Goal: Task Accomplishment & Management: Use online tool/utility

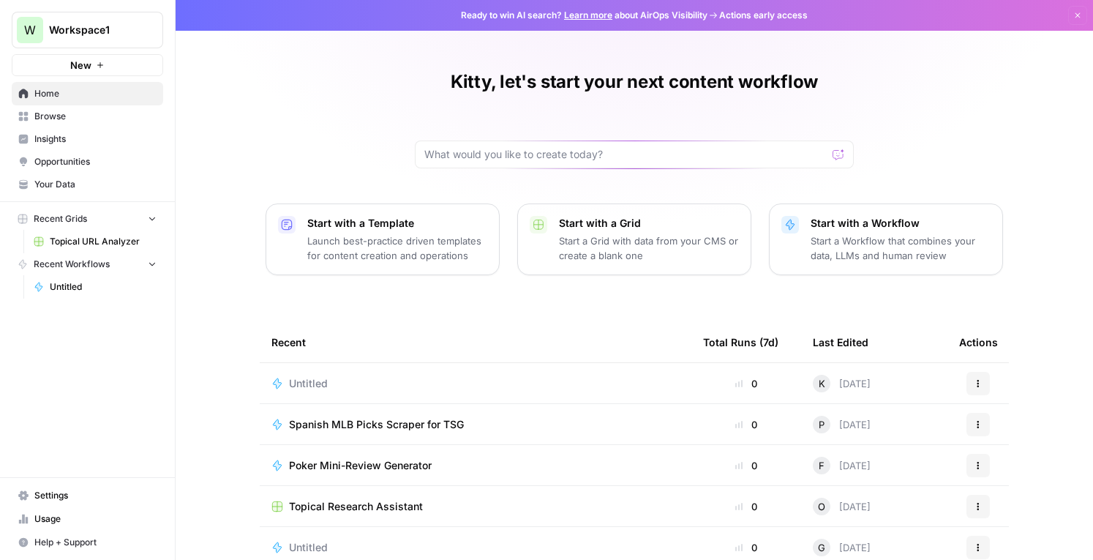
click at [482, 162] on div at bounding box center [634, 155] width 439 height 28
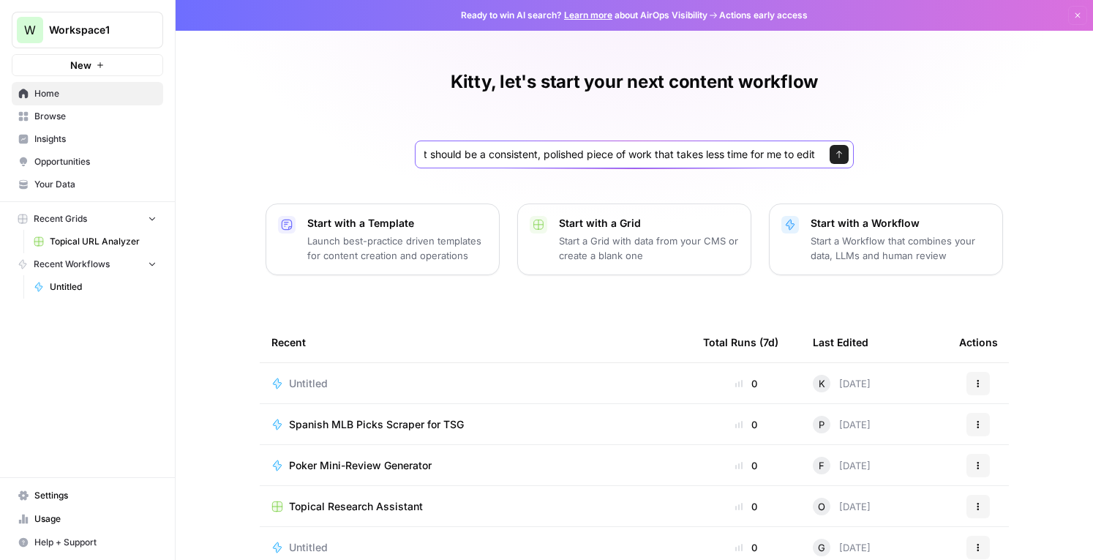
scroll to position [0, 1184]
type input "I'd like to create a workflow that takes a freelancer's work and does an automa…"
click at [834, 146] on button "Send" at bounding box center [839, 154] width 19 height 19
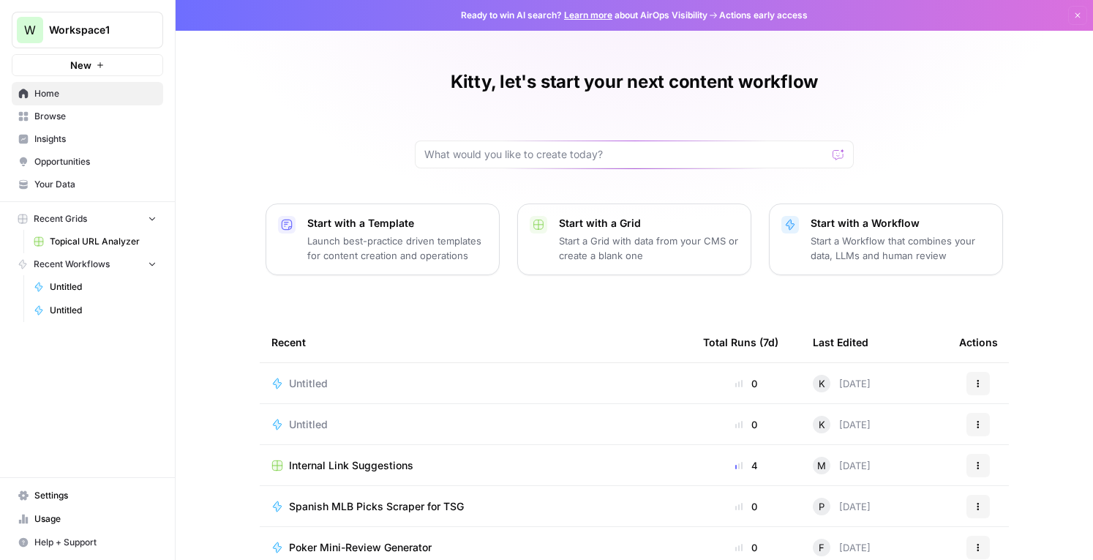
click at [297, 383] on span "Untitled" at bounding box center [308, 383] width 39 height 15
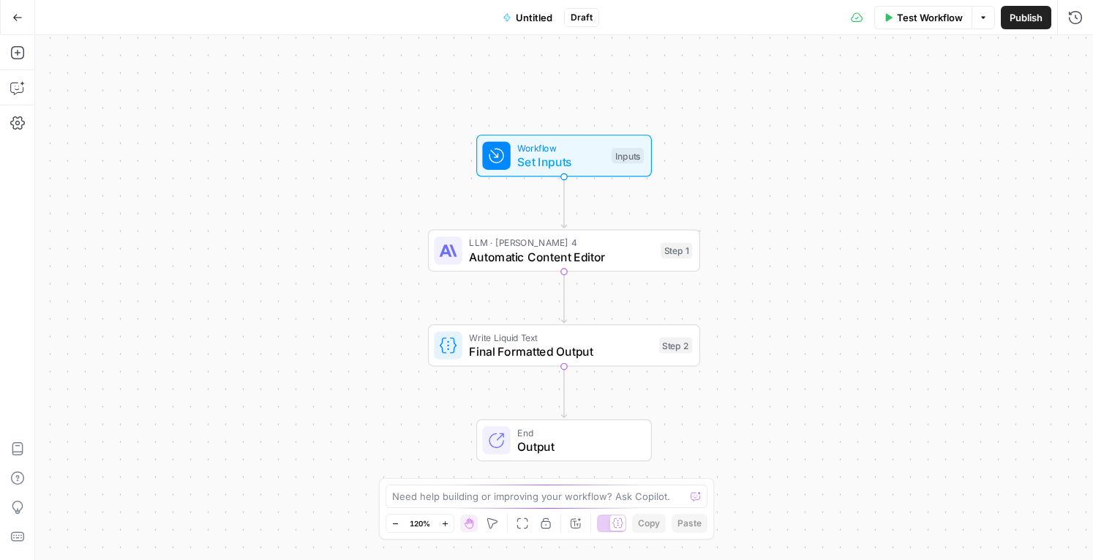
click at [981, 17] on icon "button" at bounding box center [983, 17] width 4 height 2
click at [830, 55] on div "Workflow Set Inputs Inputs LLM · [PERSON_NAME] 4 Automatic Content Editor Step …" at bounding box center [564, 297] width 1058 height 525
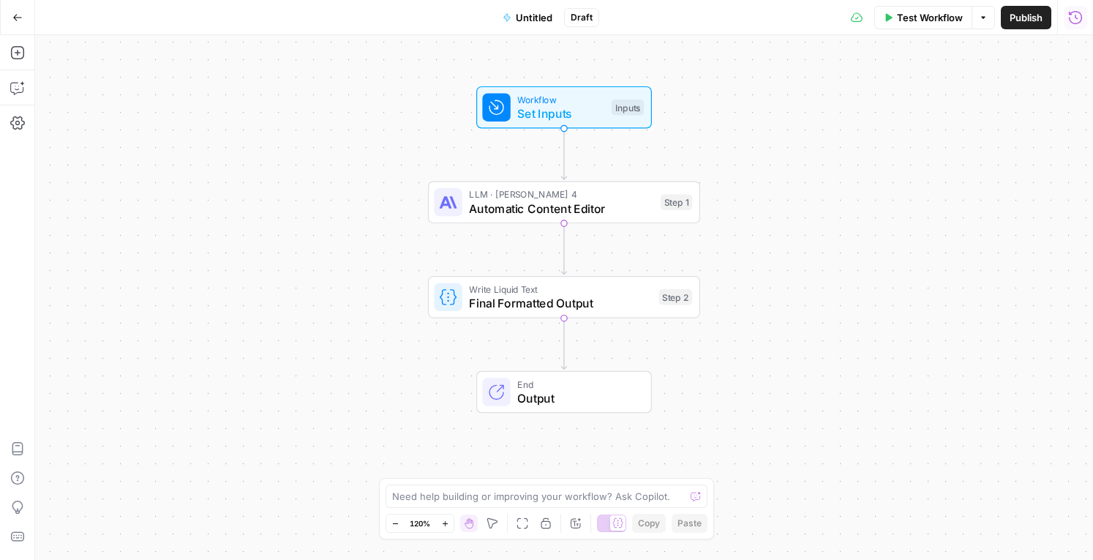
click at [1079, 18] on icon "button" at bounding box center [1075, 17] width 15 height 15
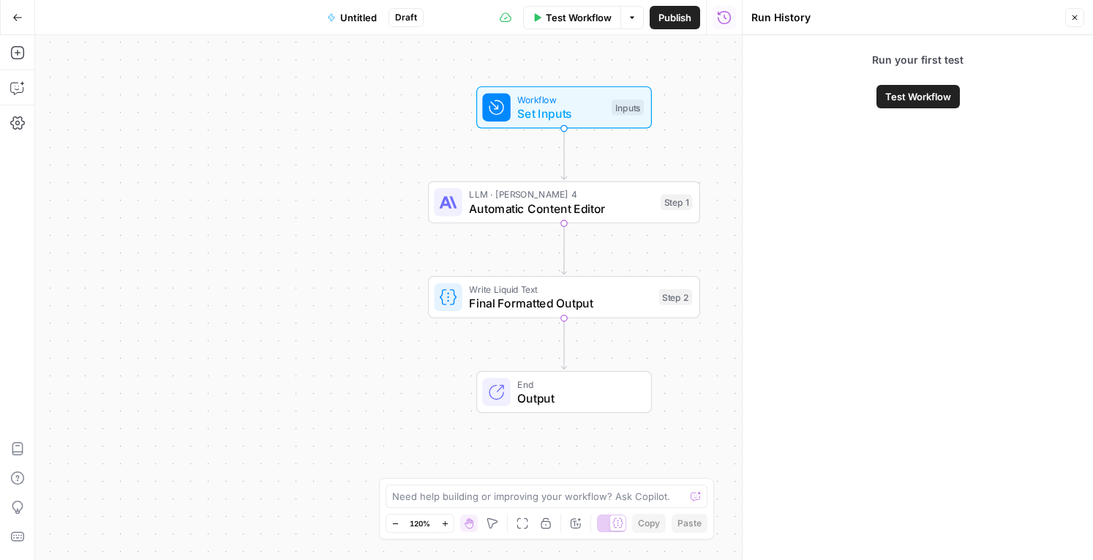
click at [919, 94] on span "Test Workflow" at bounding box center [919, 96] width 66 height 15
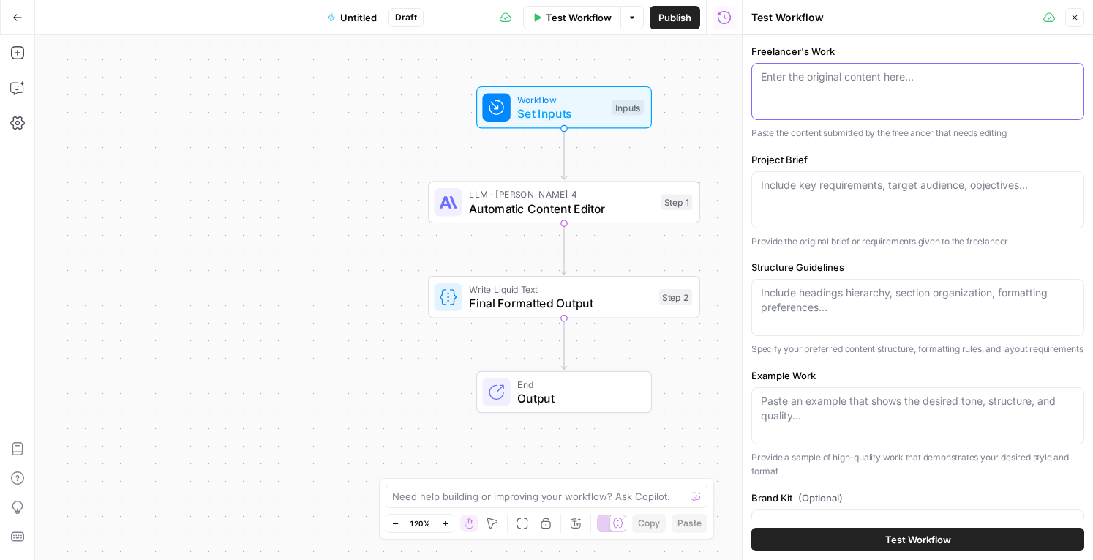
click at [854, 83] on textarea "Freelancer's Work" at bounding box center [918, 77] width 314 height 15
paste textarea "Best Reload Casino Bonus in Australia in %%currentyear%% Stay rewarded with the…"
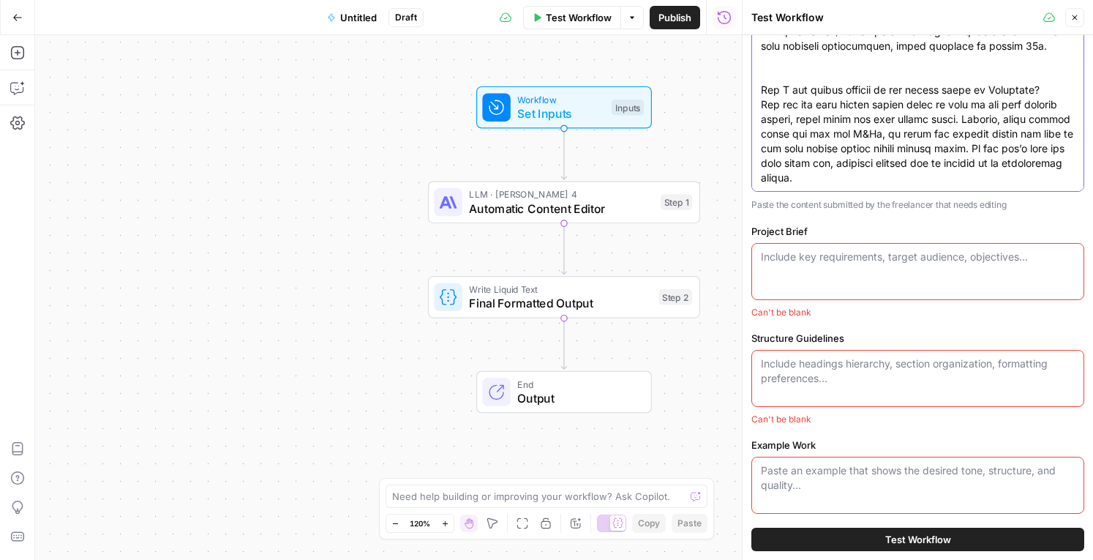
scroll to position [217, 0]
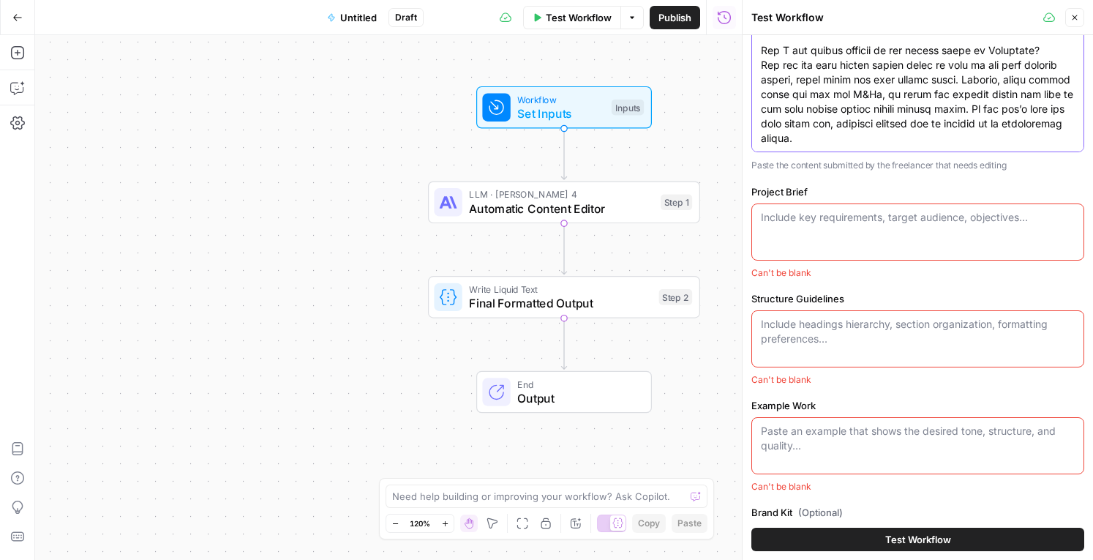
type textarea "Best Reload Casino Bonus in Australia in %%currentyear%% Stay rewarded with the…"
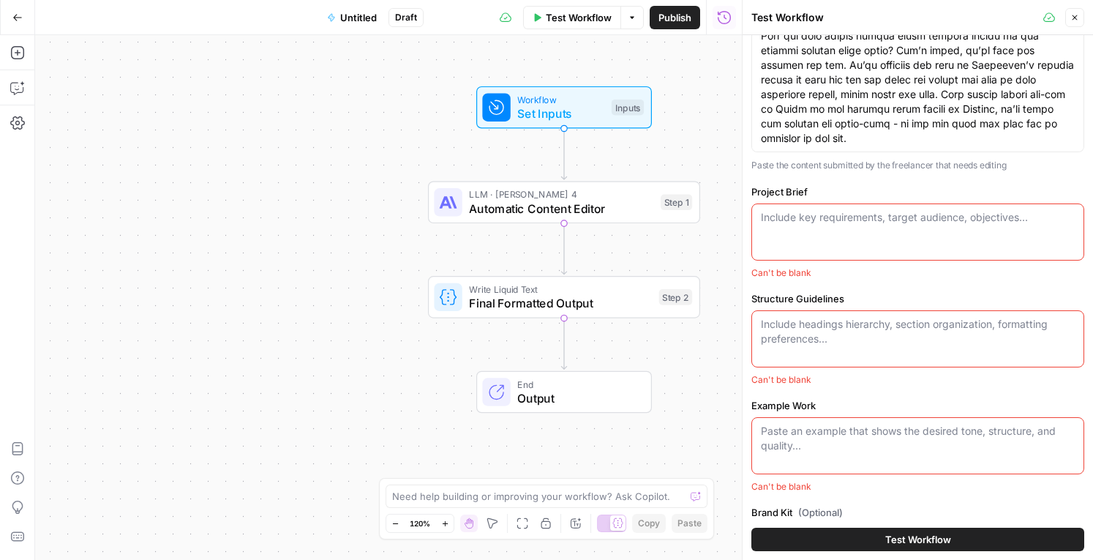
click at [819, 218] on textarea "Project Brief" at bounding box center [918, 217] width 314 height 15
paste textarea "Topic title: Reload Casino Bonus Australia ##YEAR## URL: https://www.australian…"
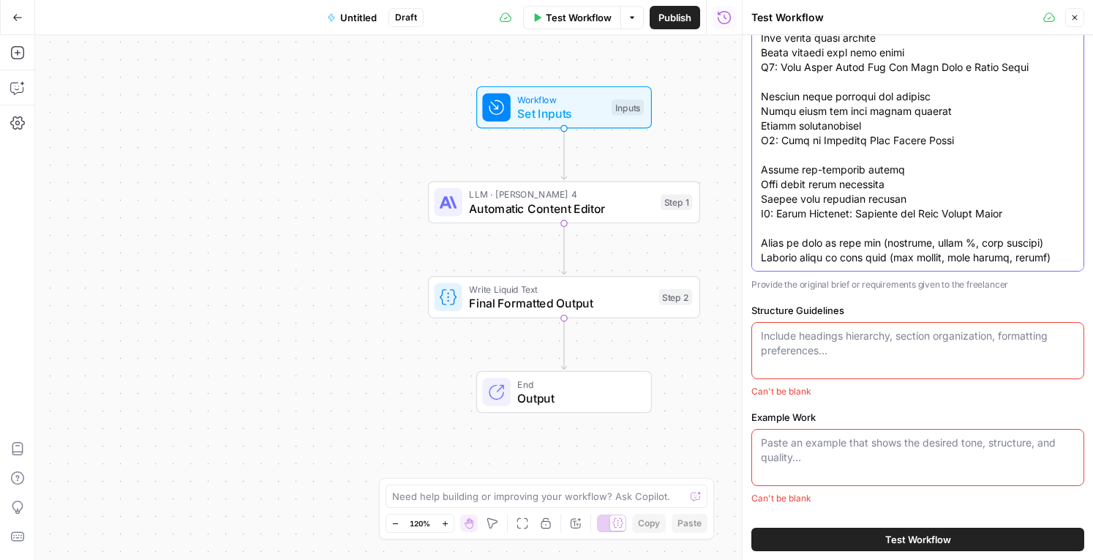
scroll to position [507, 0]
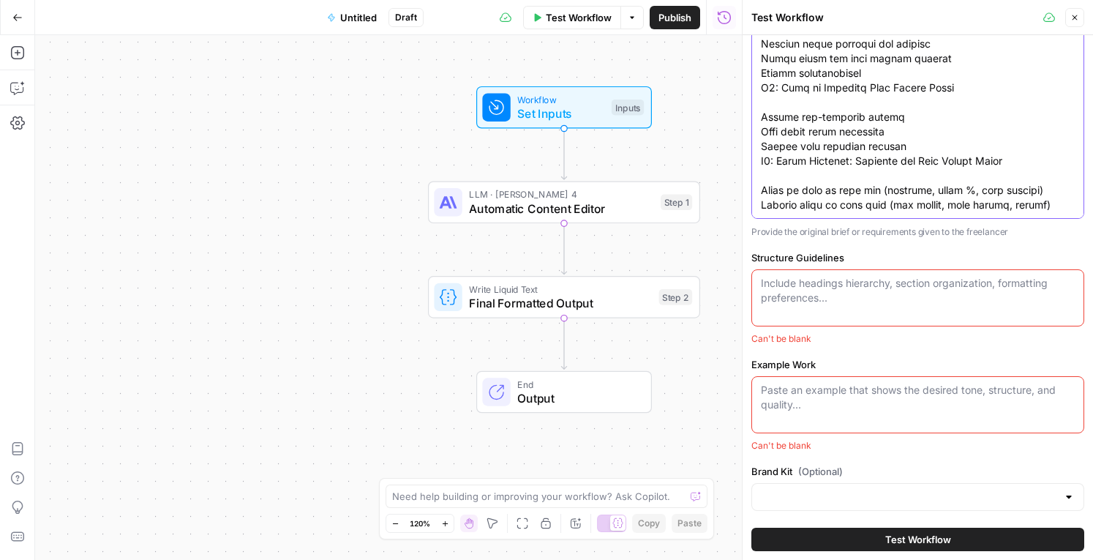
type textarea "Topic title: Reload Casino Bonus Australia ##YEAR## URL: https://www.australian…"
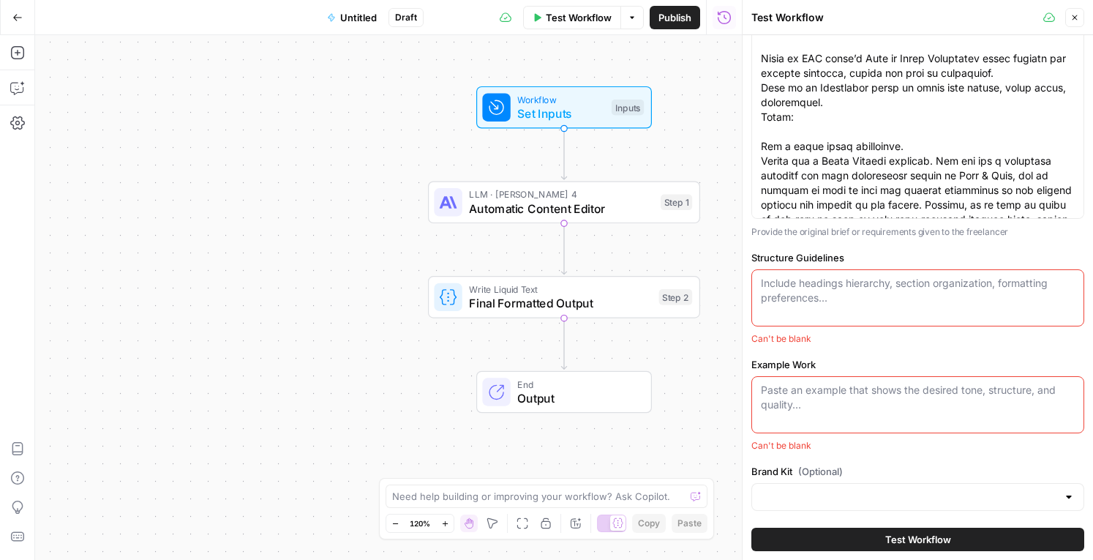
click at [878, 285] on textarea "Structure Guidelines" at bounding box center [918, 290] width 314 height 29
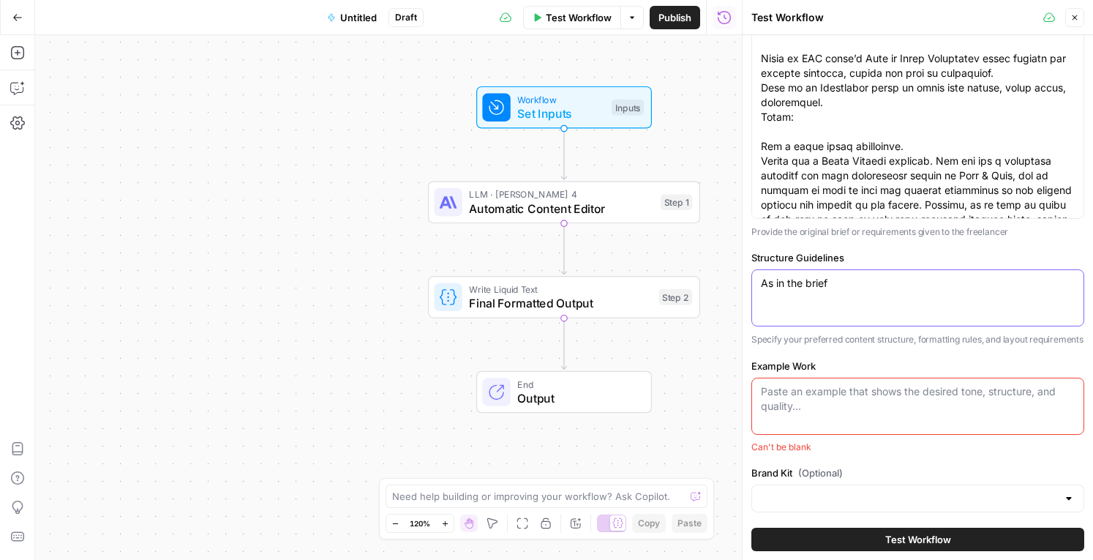
scroll to position [523, 0]
type textarea "As in the brief"
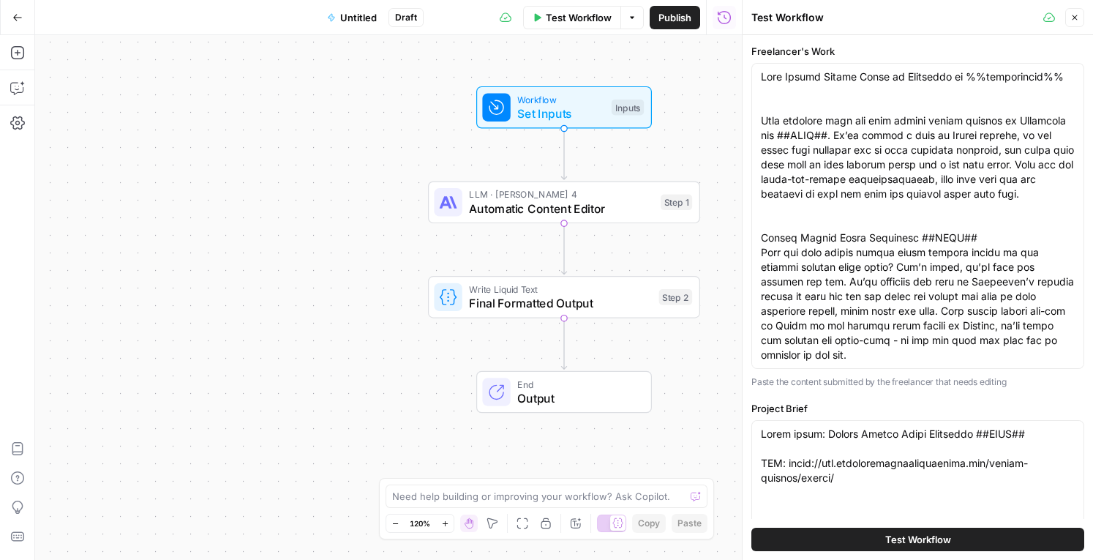
scroll to position [0, 0]
paste textarea "year##. Discover top Aussie casinos offering regular deposit boosts, loyalty pe…"
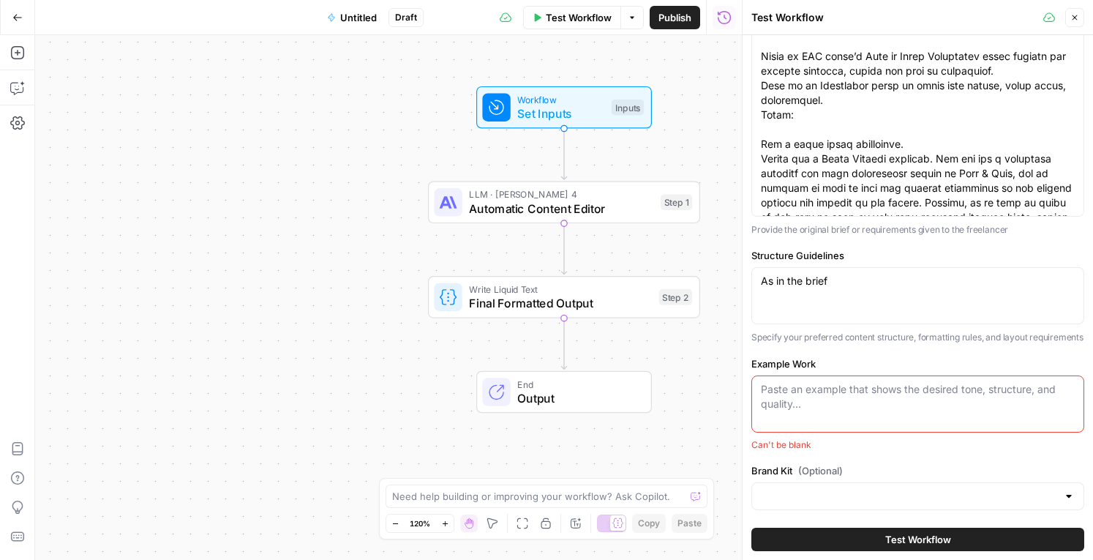
scroll to position [523, 0]
type textarea "Best Reload Casino Bonus in Australia in %%currentyear%% Stay rewarded with the…"
click at [844, 399] on textarea "Example Work" at bounding box center [918, 396] width 314 height 29
paste textarea "FairGo Bonus Review ##YEAR## Let’s be honest, you’re probably here because you …"
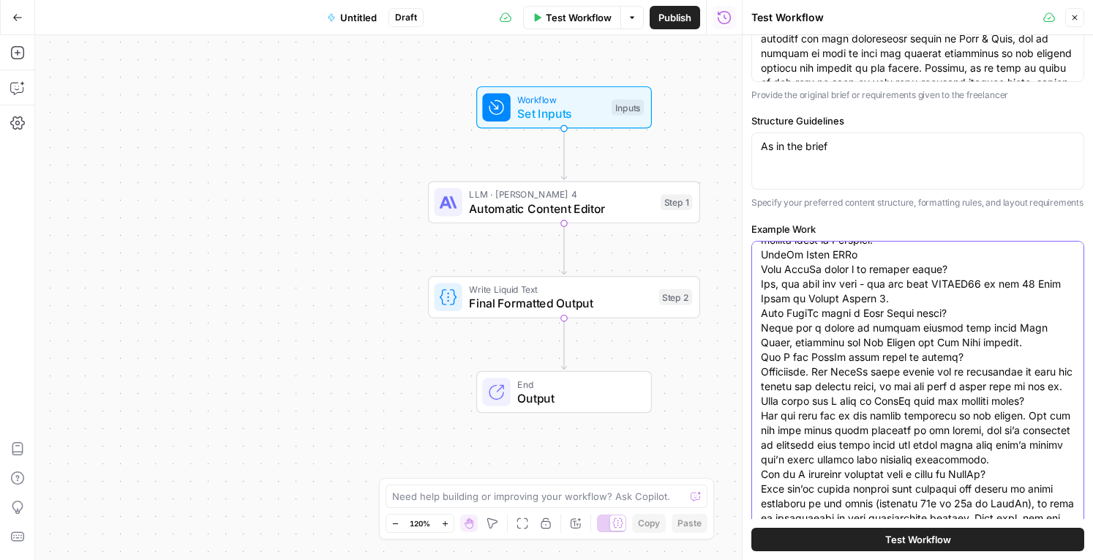
scroll to position [787, 0]
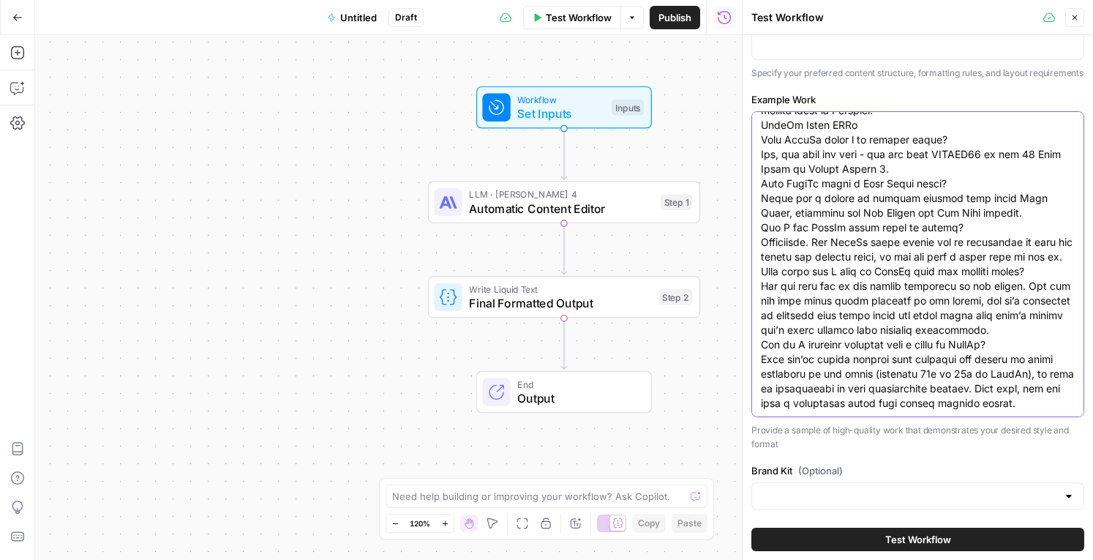
type textarea "FairGo Bonus Review ##YEAR## Let’s be honest, you’re probably here because you …"
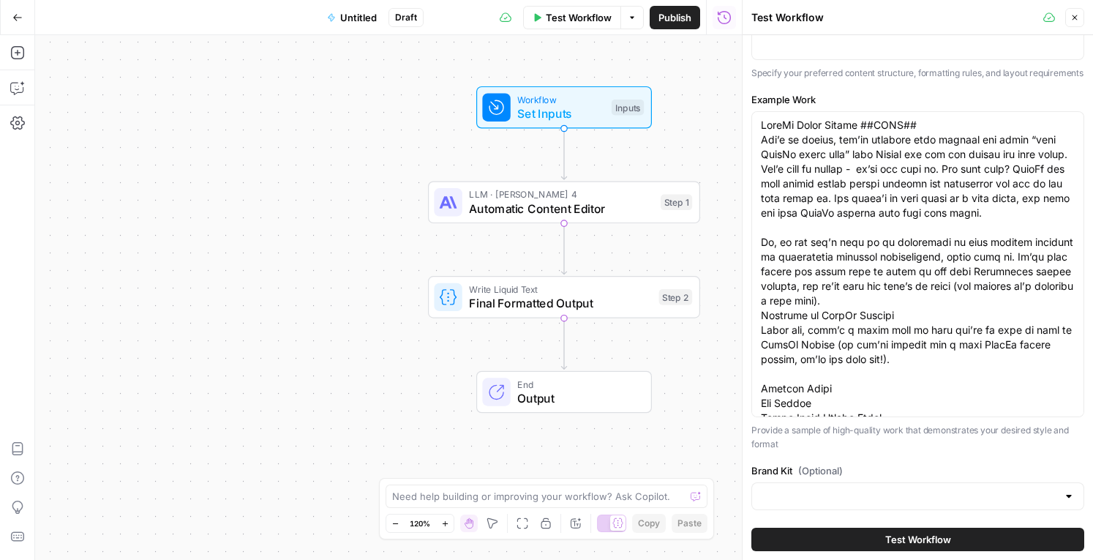
click at [912, 449] on p "Provide a sample of high-quality work that demonstrates your desired style and …" at bounding box center [918, 437] width 333 height 29
click at [940, 506] on div at bounding box center [918, 496] width 333 height 28
click at [959, 503] on input "Brand Kit (Optional)" at bounding box center [909, 496] width 296 height 15
click at [895, 542] on span "Test Workflow" at bounding box center [919, 539] width 66 height 15
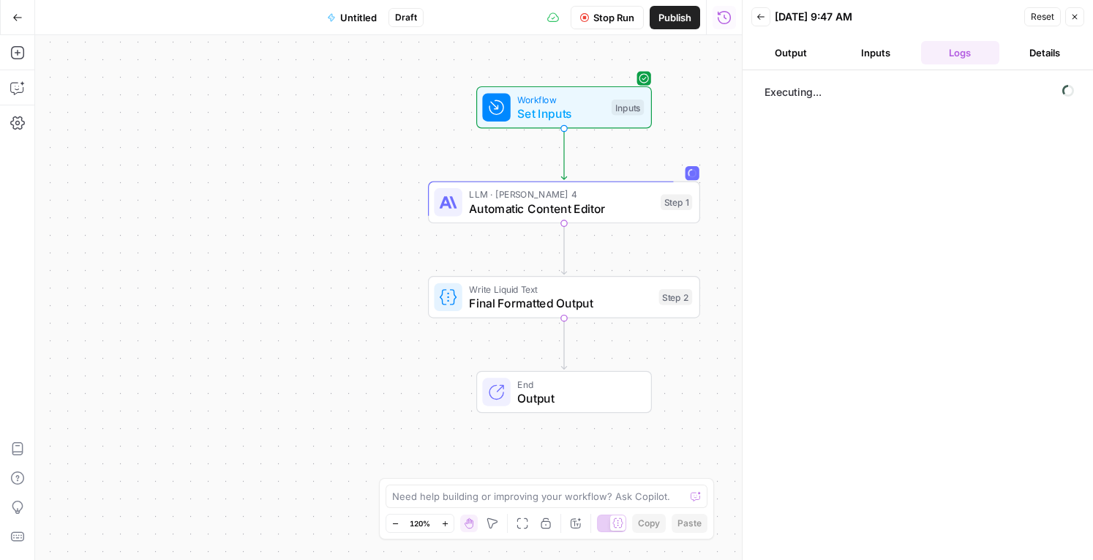
click at [919, 238] on div "Executing..." at bounding box center [917, 315] width 321 height 475
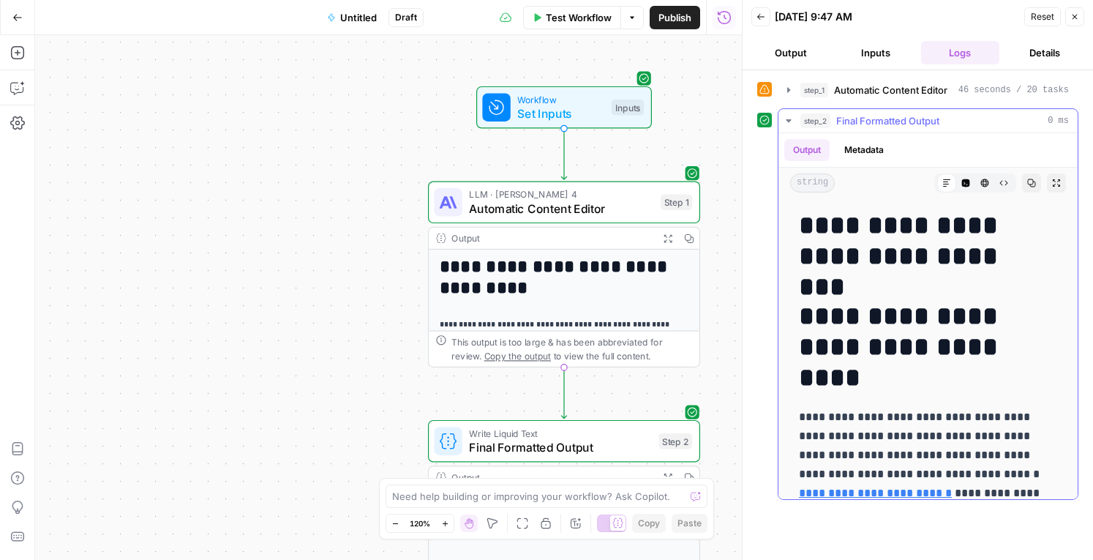
click at [899, 426] on p "**********" at bounding box center [923, 522] width 248 height 228
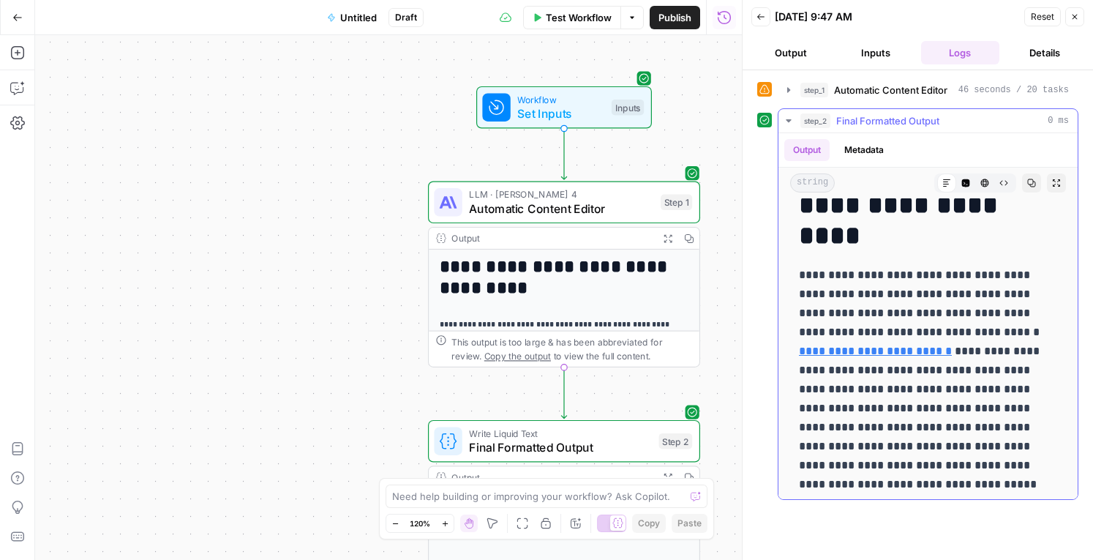
scroll to position [138, 0]
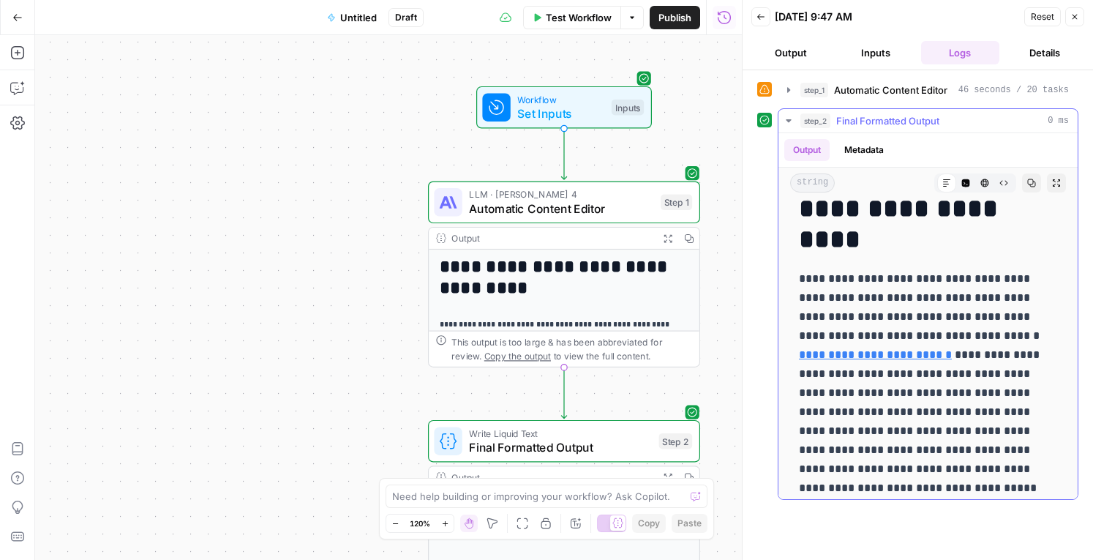
click at [899, 426] on p "**********" at bounding box center [923, 383] width 248 height 228
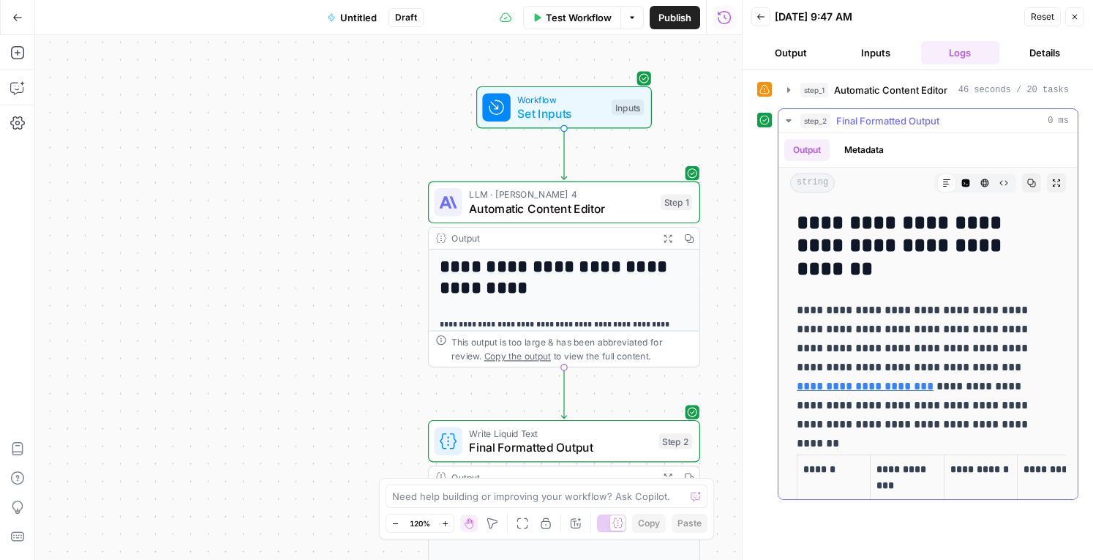
scroll to position [705, 0]
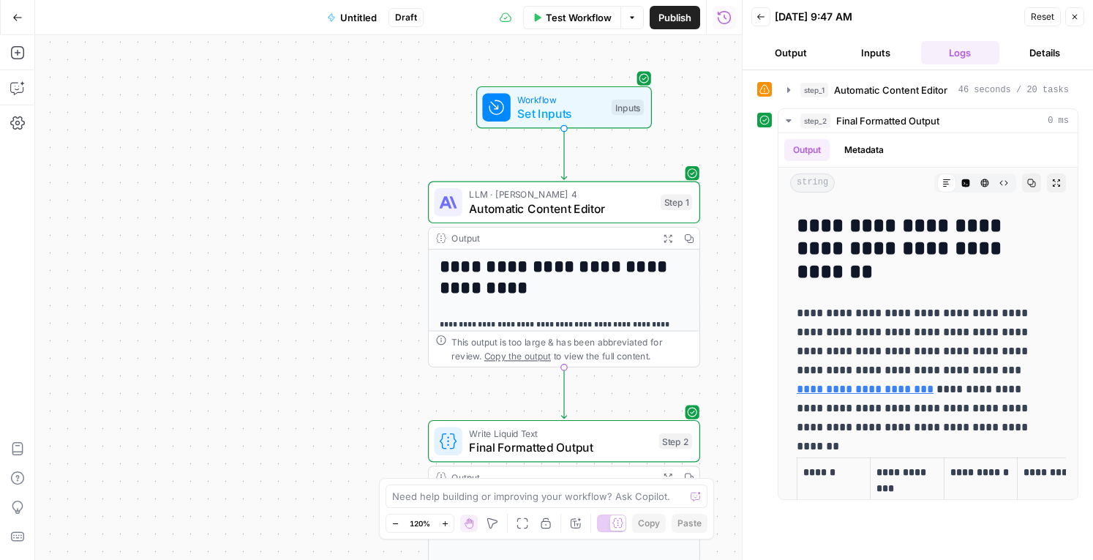
click at [760, 15] on icon "button" at bounding box center [761, 16] width 9 height 9
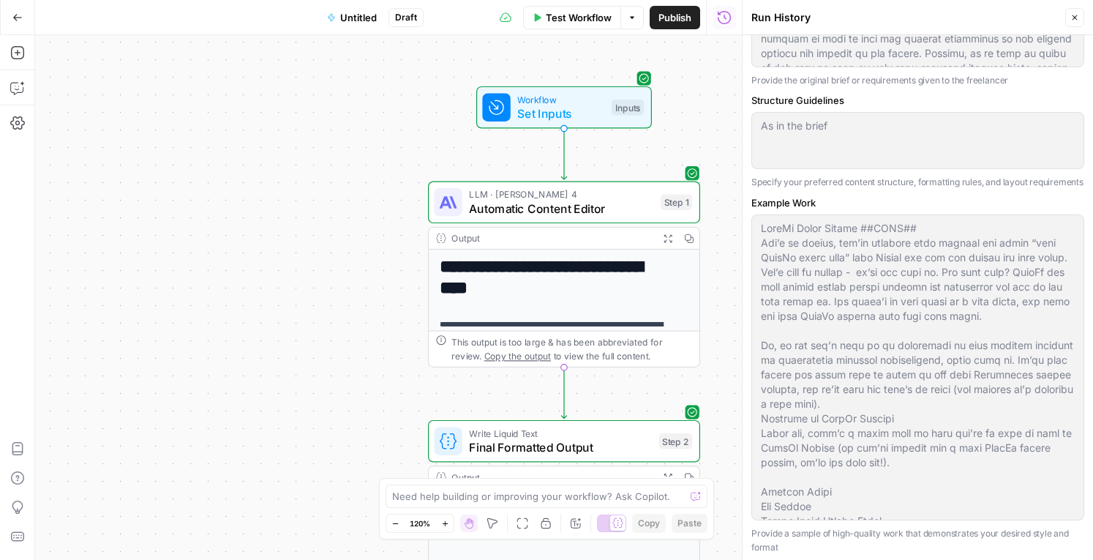
scroll to position [789, 0]
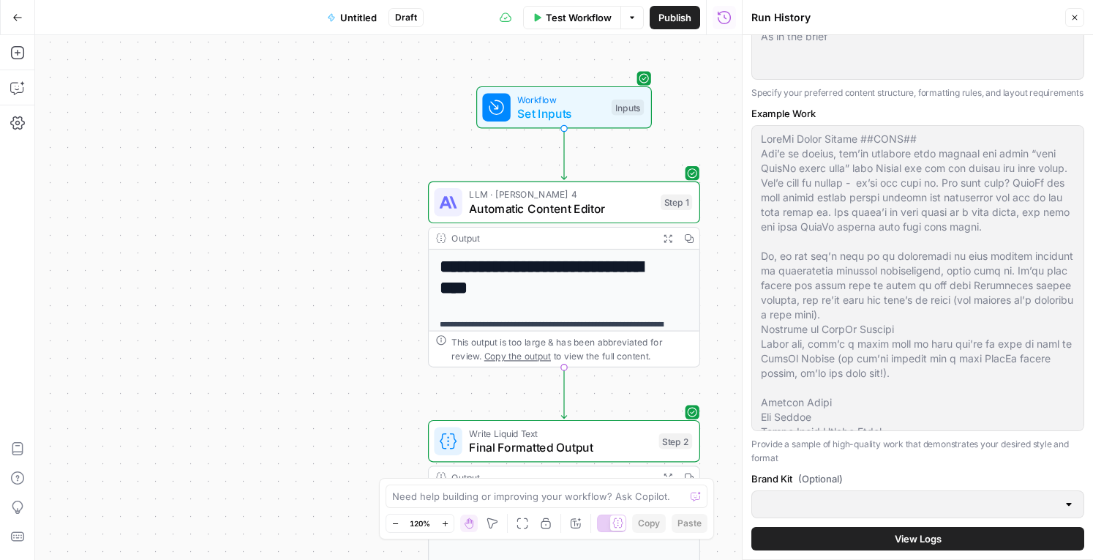
click at [592, 15] on span "Test Workflow" at bounding box center [579, 17] width 66 height 15
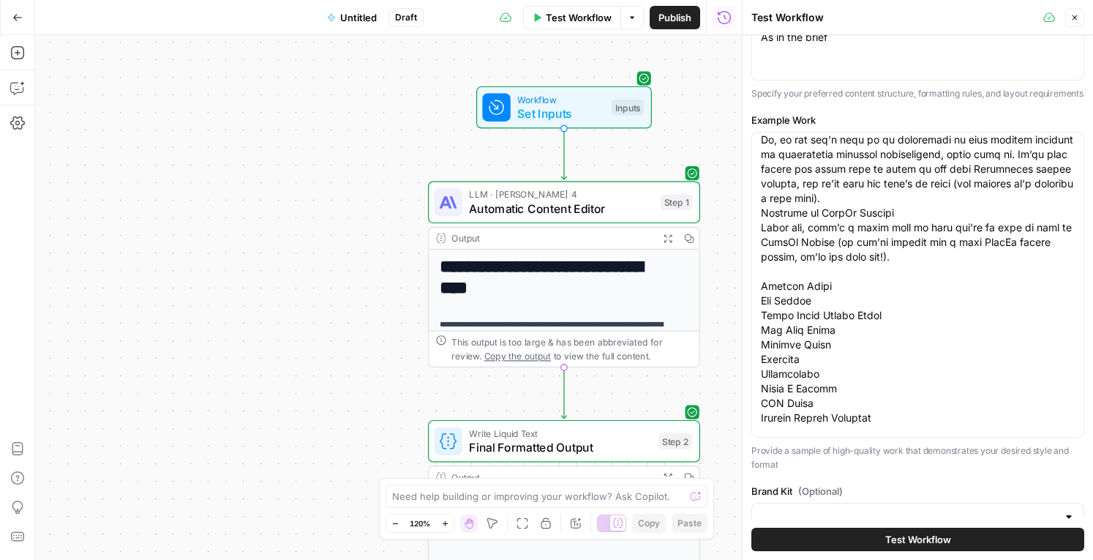
scroll to position [787, 0]
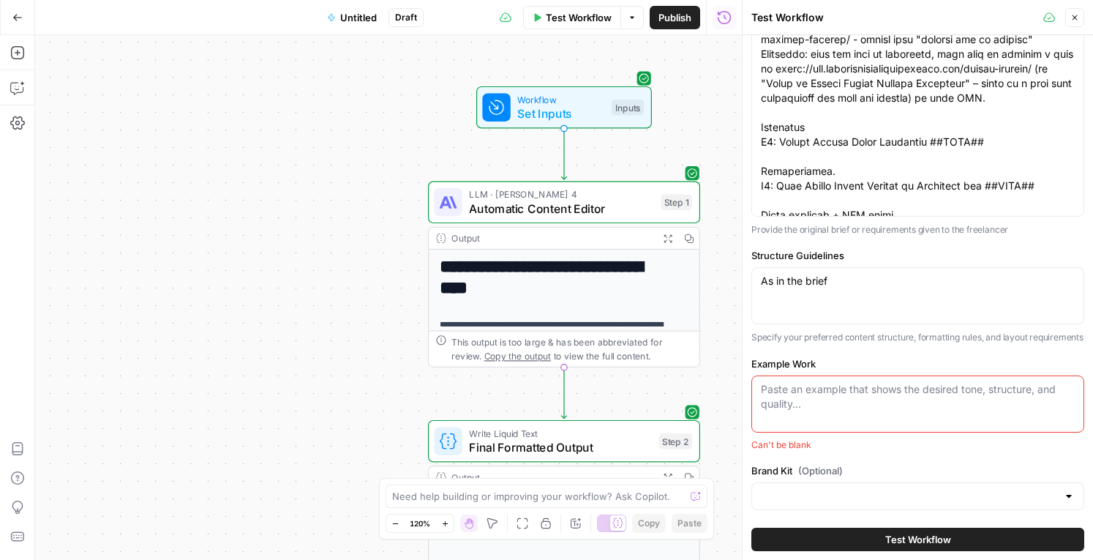
scroll to position [523, 0]
paste textarea "🎙️ Aussie Casino Guide Tone of Voice & Style Guide Version: September 2025 🔍 Wh…"
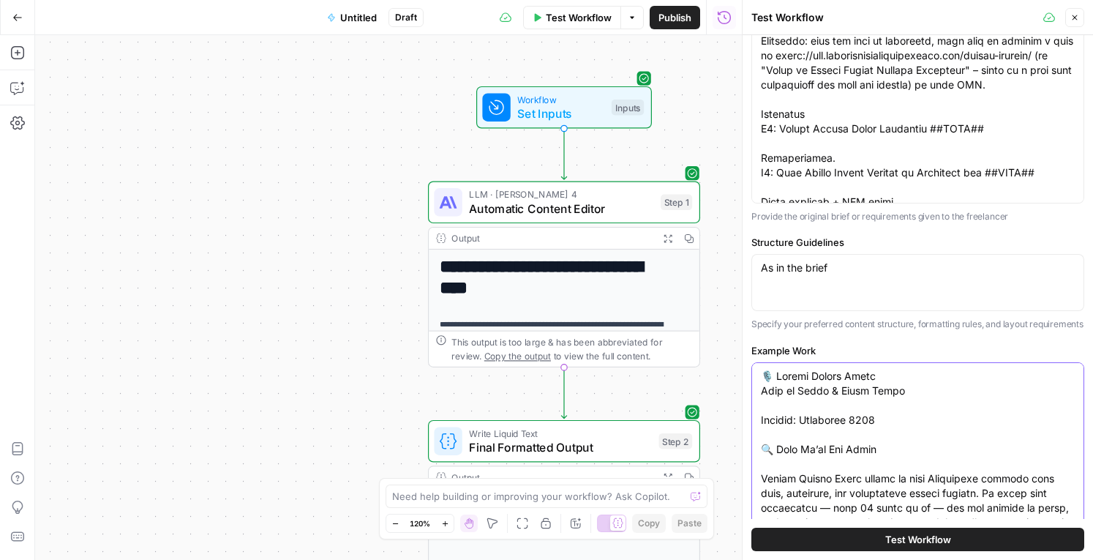
scroll to position [644, 0]
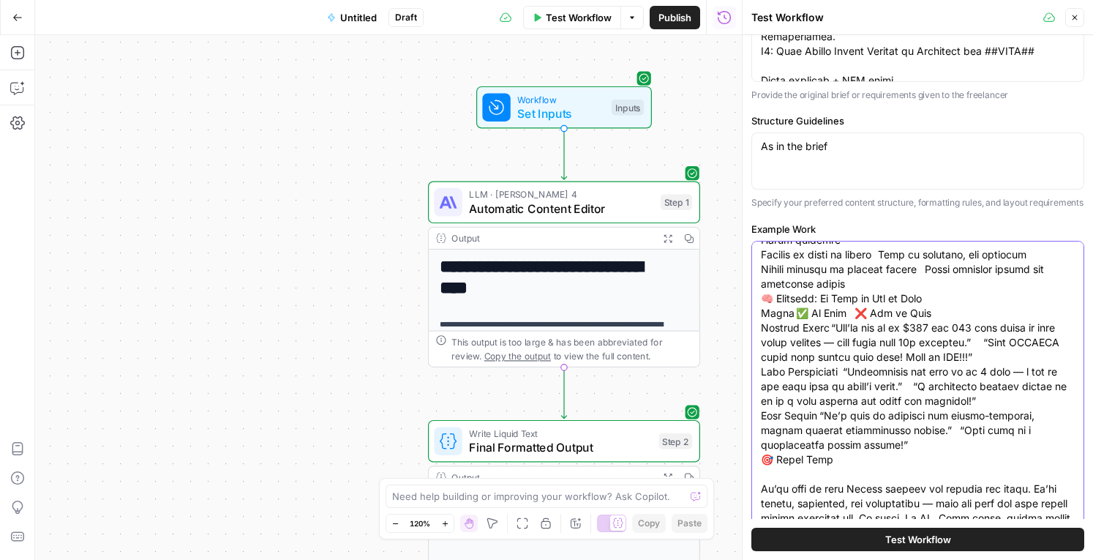
type textarea "🎙️ Aussie Casino Guide Tone of Voice & Style Guide Version: September 2025 🔍 Wh…"
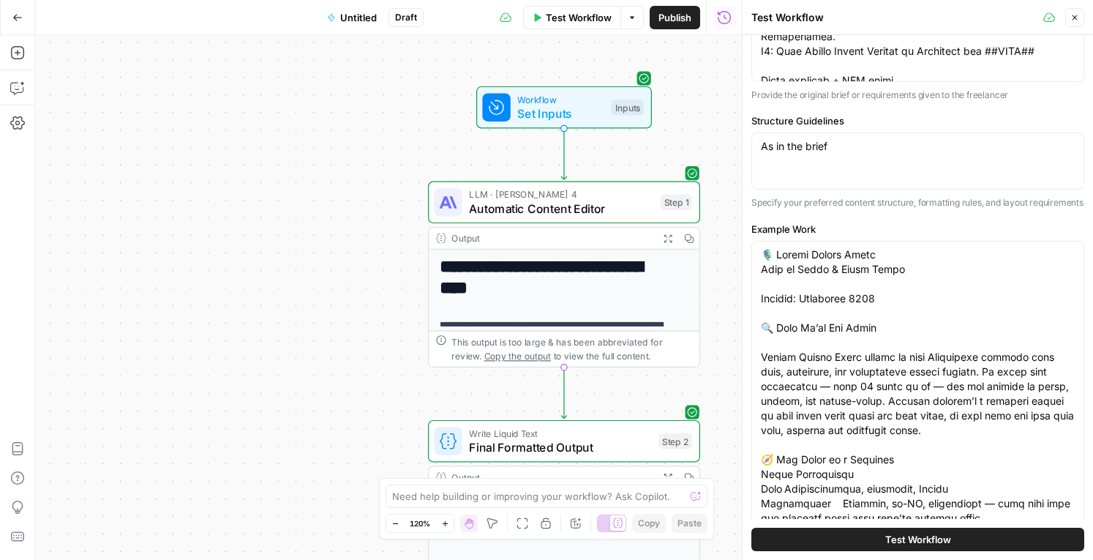
click at [925, 539] on span "Test Workflow" at bounding box center [919, 539] width 66 height 15
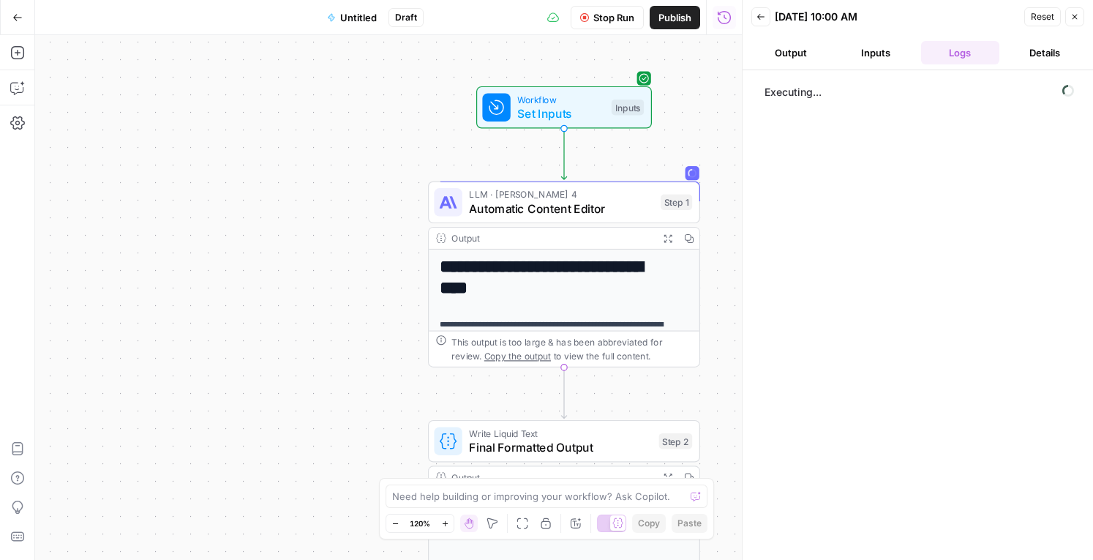
click at [352, 15] on span "Untitled" at bounding box center [358, 17] width 37 height 15
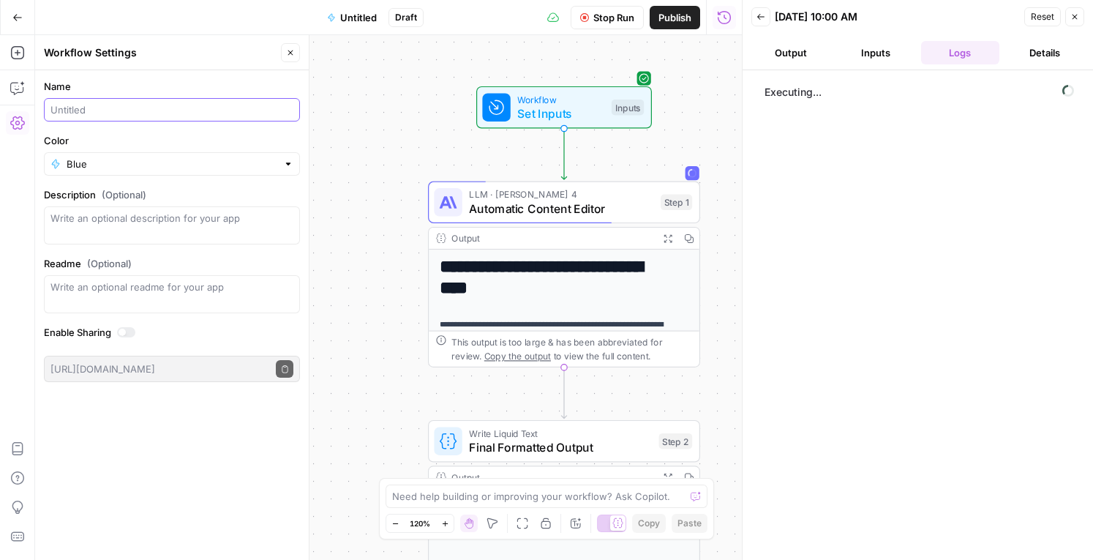
click at [162, 111] on input "Name" at bounding box center [171, 109] width 243 height 15
type input "First case editor"
click at [168, 133] on label "Color" at bounding box center [172, 140] width 256 height 15
click at [168, 157] on input "Blue" at bounding box center [172, 164] width 211 height 15
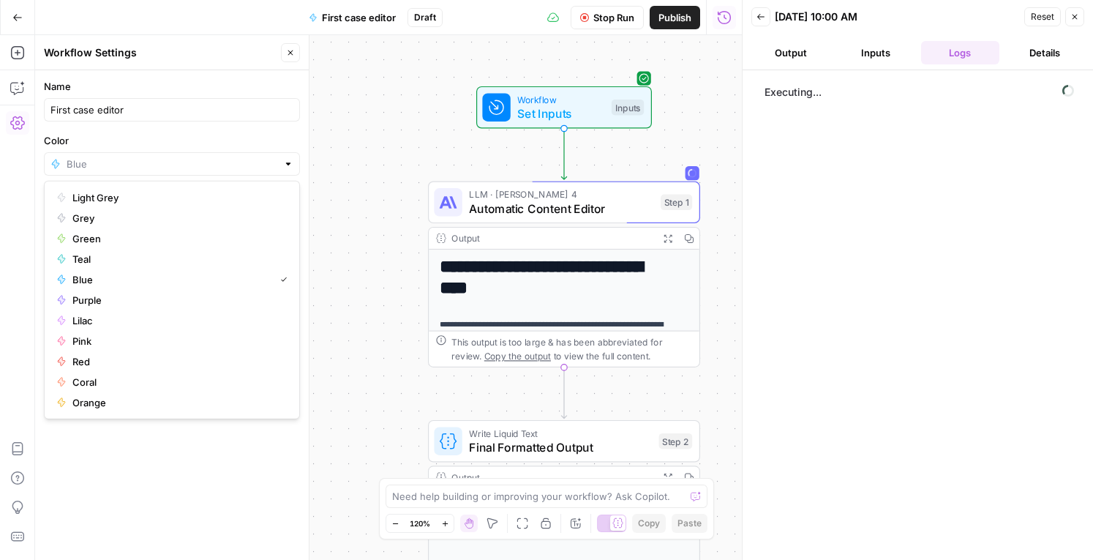
type input "Blue"
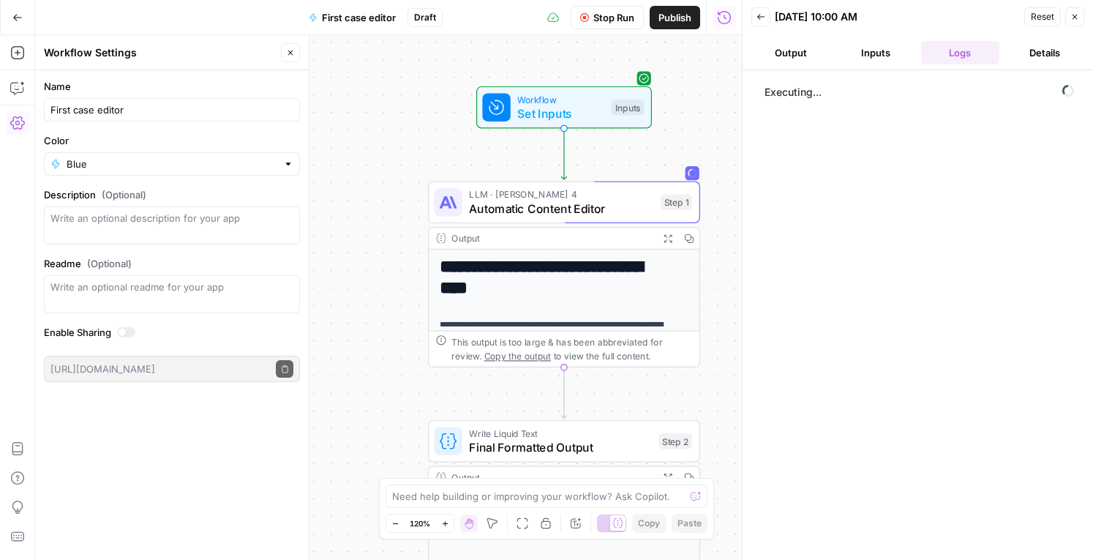
click at [231, 53] on div "Workflow Settings" at bounding box center [160, 52] width 233 height 15
click at [247, 7] on div "Go Back First case editor Draft Stop Run Publish Run History" at bounding box center [371, 17] width 742 height 34
click at [293, 56] on icon "button" at bounding box center [290, 52] width 9 height 9
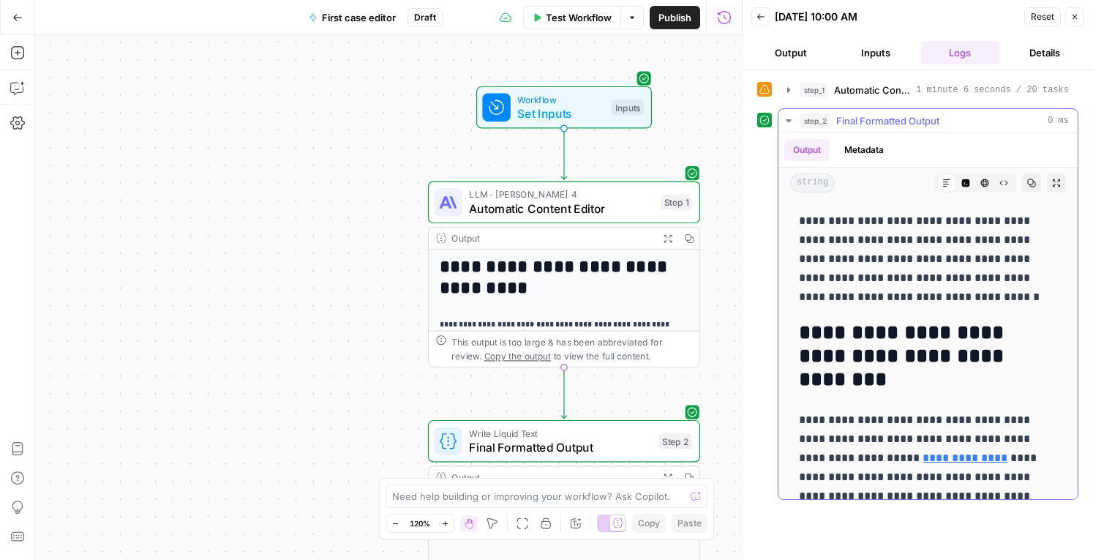
scroll to position [361, 0]
click at [884, 356] on h2 "**********" at bounding box center [923, 356] width 248 height 70
click at [886, 352] on h2 "**********" at bounding box center [923, 356] width 248 height 70
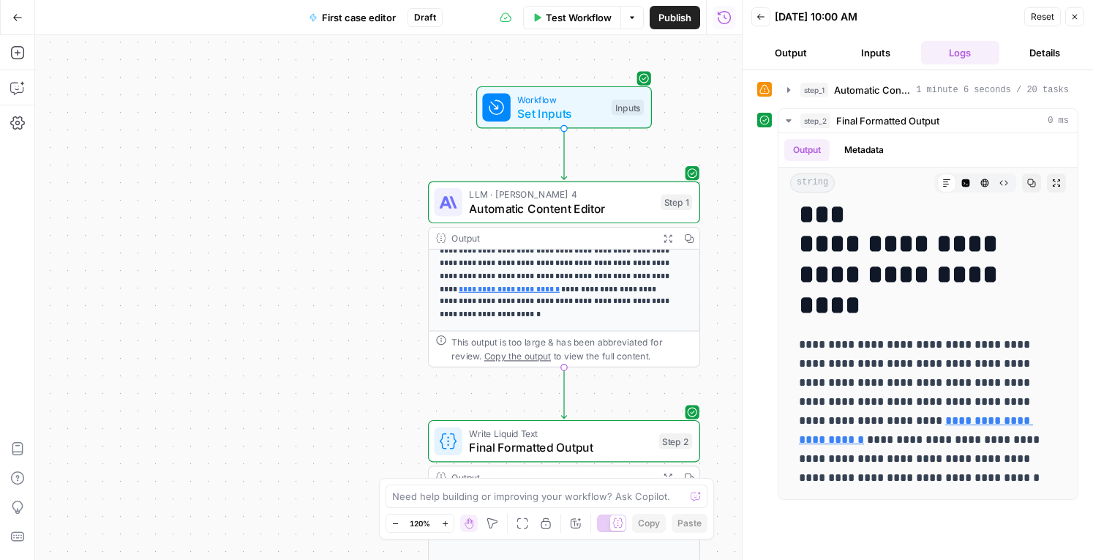
scroll to position [63, 0]
click at [566, 454] on span "Final Formatted Output" at bounding box center [560, 447] width 183 height 18
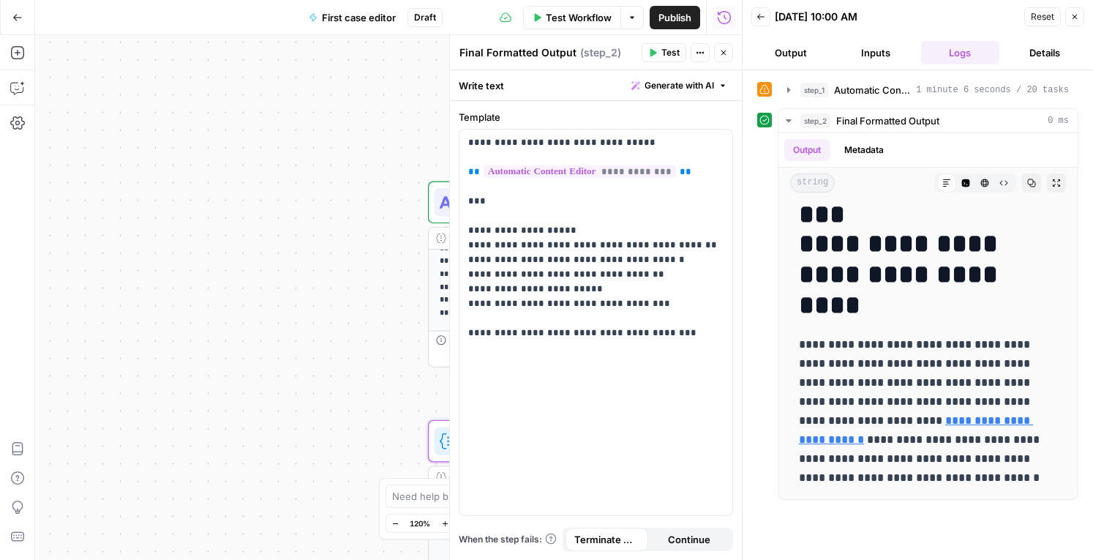
click at [727, 55] on icon "button" at bounding box center [723, 52] width 9 height 9
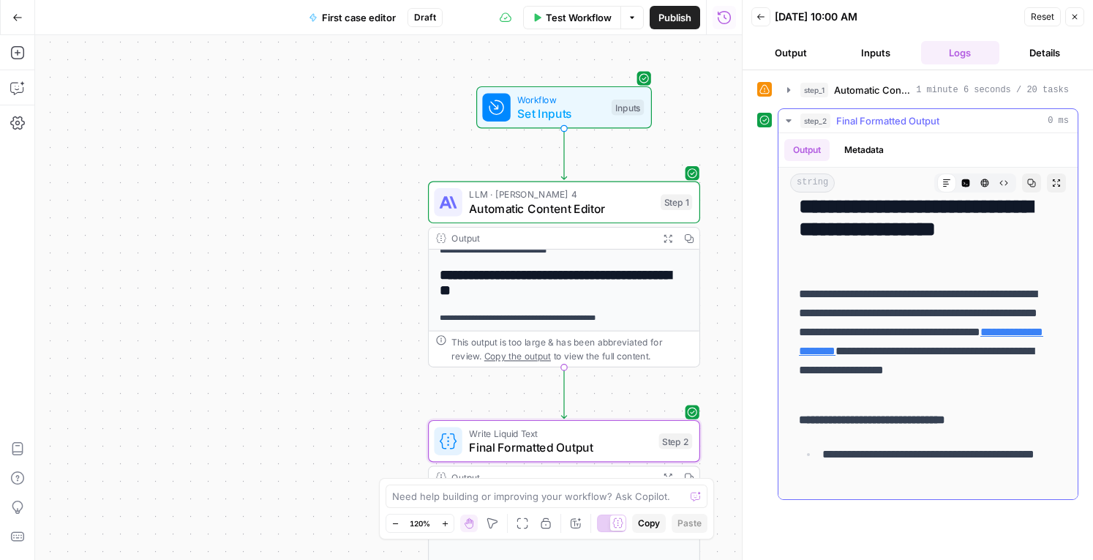
scroll to position [735, 0]
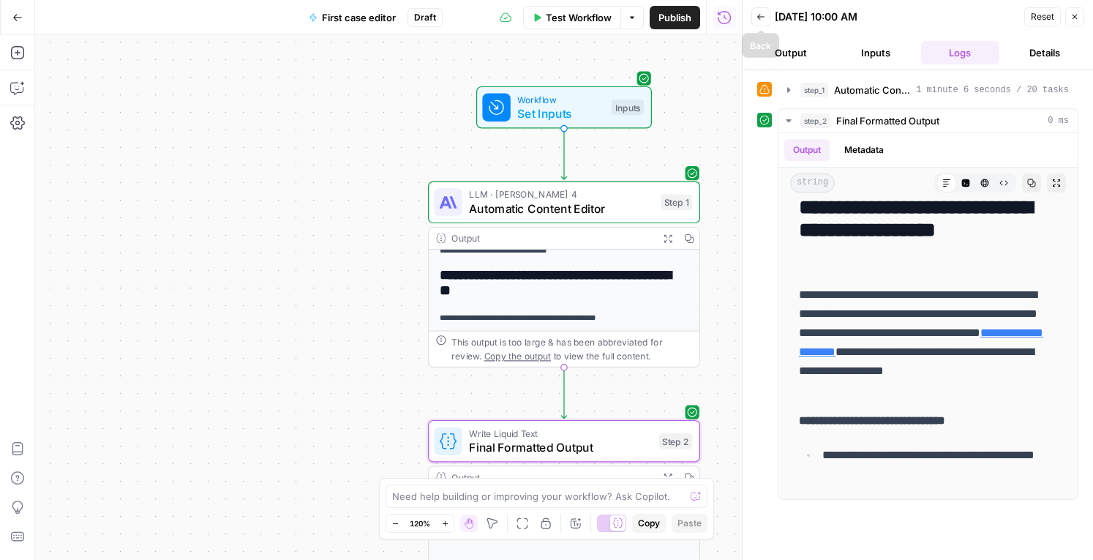
click at [766, 15] on button "Back" at bounding box center [761, 16] width 19 height 19
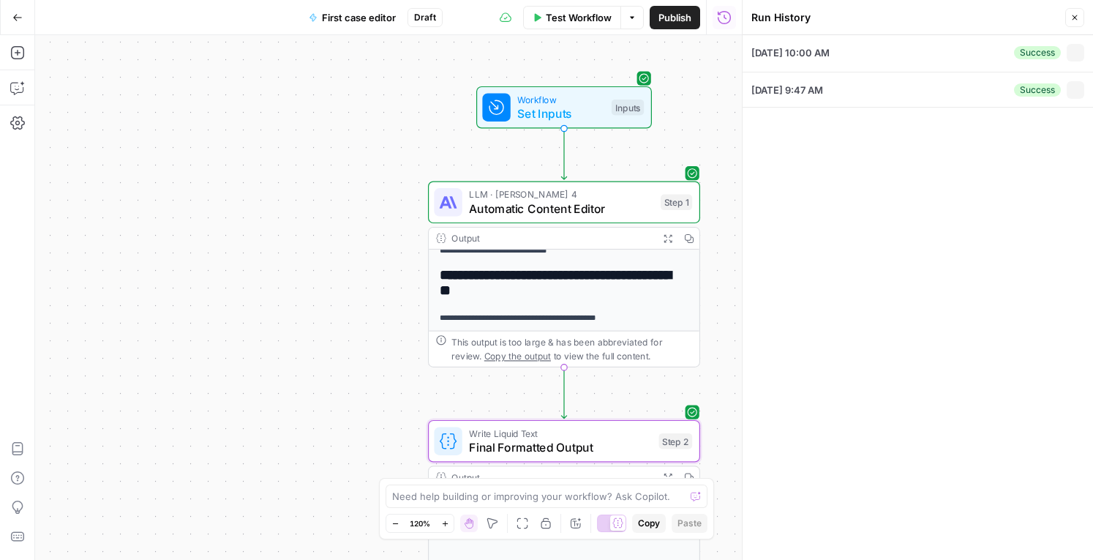
type textarea "Best Reload Casino Bonus in Australia in %%currentyear%% Stay rewarded with the…"
type textarea "Topic title: Reload Casino Bonus Australia ##YEAR## URL: https://www.australian…"
type textarea "As in the brief"
type textarea "🎙️ Aussie Casino Guide Tone of Voice & Style Guide Version: September 2025 🔍 Wh…"
